Goal: Task Accomplishment & Management: Manage account settings

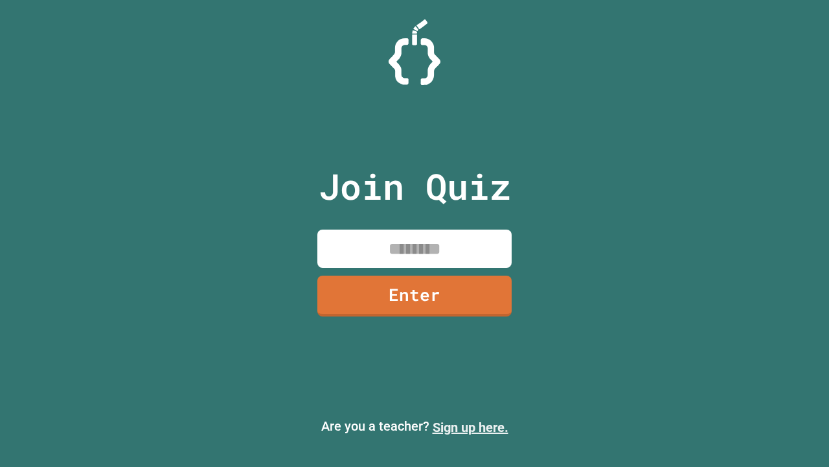
click at [470, 427] on link "Sign up here." at bounding box center [471, 427] width 76 height 16
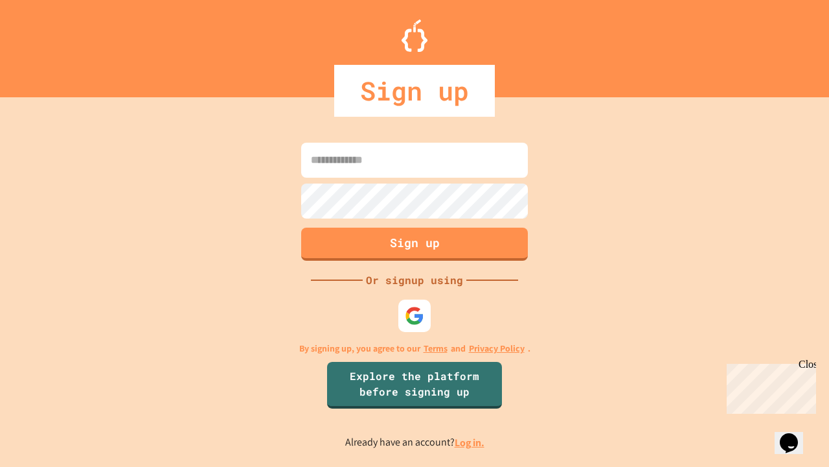
click at [470, 442] on link "Log in." at bounding box center [470, 442] width 30 height 14
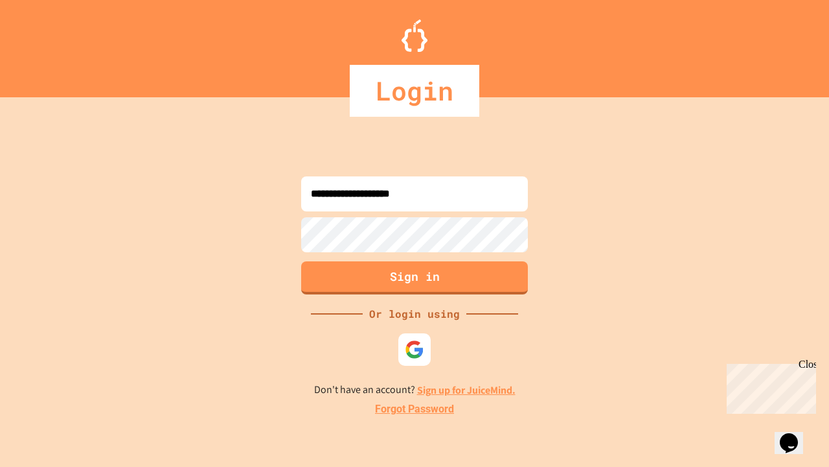
type input "**********"
